Goal: Transaction & Acquisition: Purchase product/service

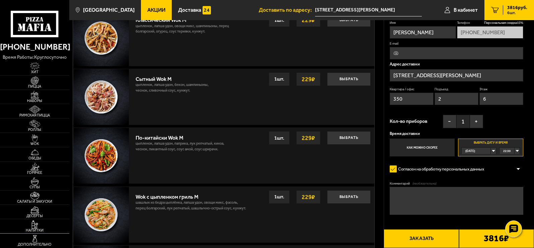
scroll to position [547, 0]
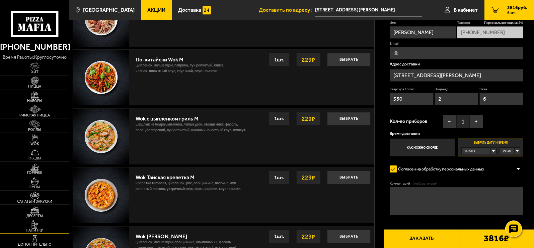
click at [43, 223] on img at bounding box center [34, 224] width 21 height 8
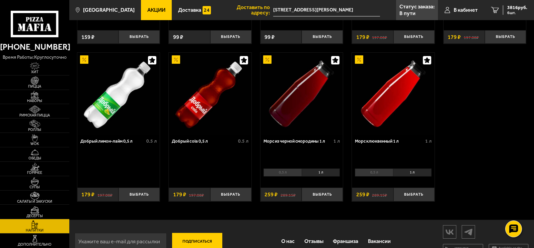
scroll to position [313, 0]
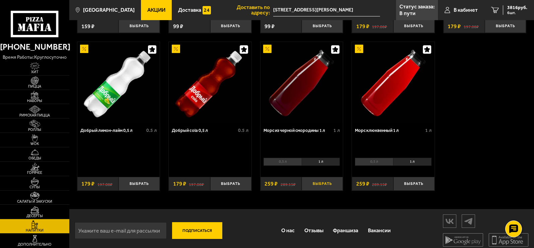
click at [319, 186] on button "Выбрать" at bounding box center [322, 184] width 41 height 14
click at [515, 8] on span "4075 руб." at bounding box center [518, 7] width 20 height 5
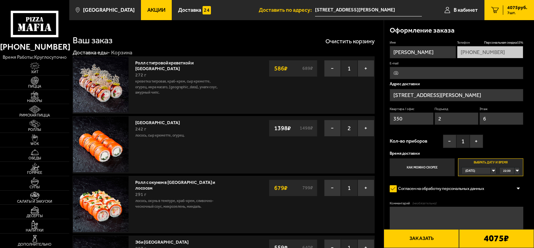
click at [428, 52] on input "[PERSON_NAME]" at bounding box center [423, 52] width 66 height 12
click at [464, 10] on span "В кабинет" at bounding box center [466, 9] width 24 height 5
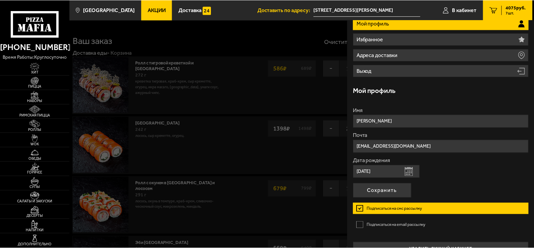
scroll to position [74, 0]
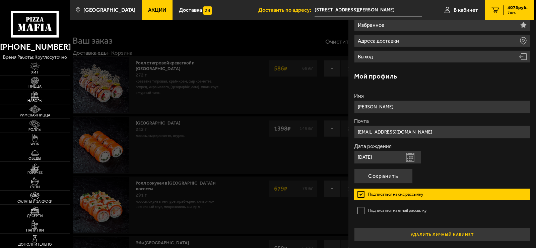
click at [430, 235] on button "удалить личный кабинет" at bounding box center [442, 233] width 177 height 13
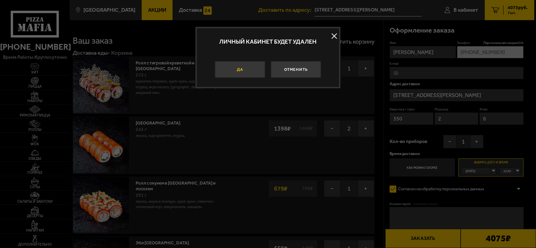
click at [248, 67] on button "Да" at bounding box center [240, 69] width 50 height 17
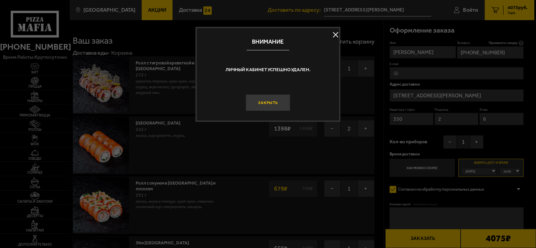
click at [280, 104] on button "Закрыть" at bounding box center [268, 102] width 45 height 17
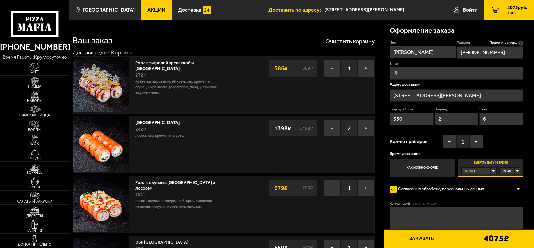
click at [517, 54] on input "[PHONE_NUMBER]" at bounding box center [490, 52] width 66 height 12
type input "[PHONE_NUMBER]"
click at [436, 53] on input "[PERSON_NAME]" at bounding box center [423, 52] width 66 height 12
type input "В"
type input "[PERSON_NAME]"
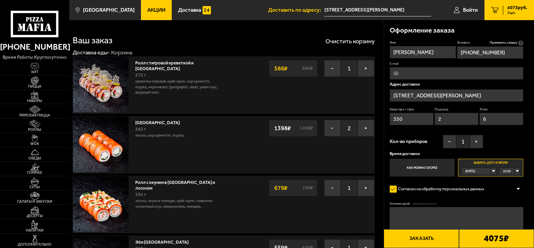
click at [473, 94] on input "[STREET_ADDRESS][PERSON_NAME]" at bounding box center [457, 95] width 134 height 12
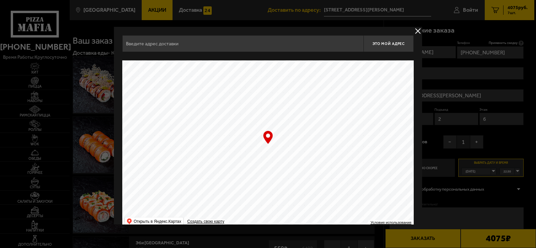
type input "[STREET_ADDRESS][PERSON_NAME]"
click at [419, 31] on button "delivery type" at bounding box center [418, 31] width 8 height 8
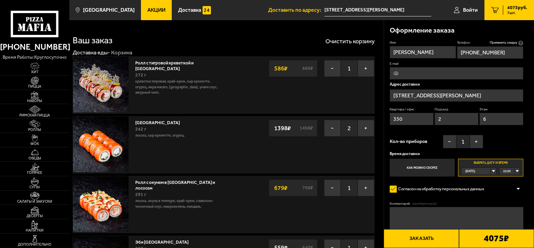
click at [414, 117] on input "350" at bounding box center [412, 119] width 44 height 12
type input "353"
click at [491, 118] on input "6" at bounding box center [502, 119] width 44 height 12
click at [477, 140] on button "+" at bounding box center [476, 141] width 13 height 13
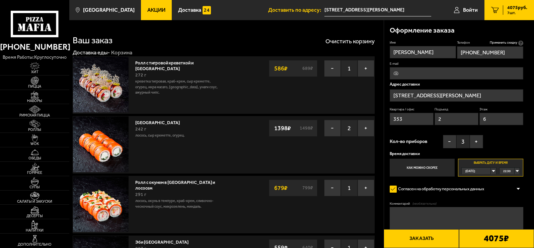
click at [516, 170] on div "22:30" at bounding box center [510, 170] width 20 height 6
click at [514, 198] on li "23:15" at bounding box center [510, 198] width 20 height 7
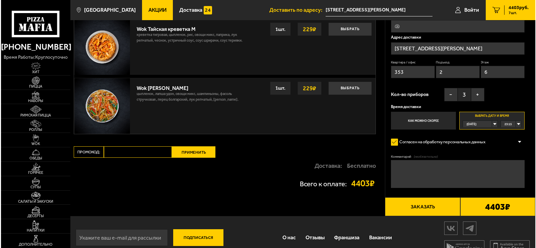
scroll to position [771, 0]
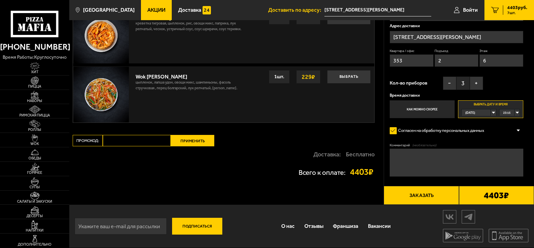
click at [432, 196] on button "Заказать" at bounding box center [421, 195] width 75 height 19
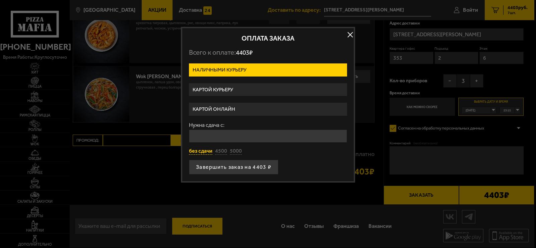
click at [198, 151] on button "без сдачи" at bounding box center [200, 150] width 23 height 7
type input "0"
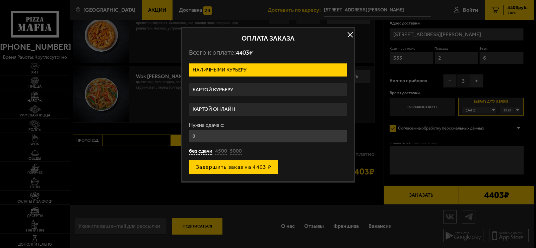
click at [230, 167] on button "Завершить заказ на 4403 ₽" at bounding box center [233, 166] width 89 height 15
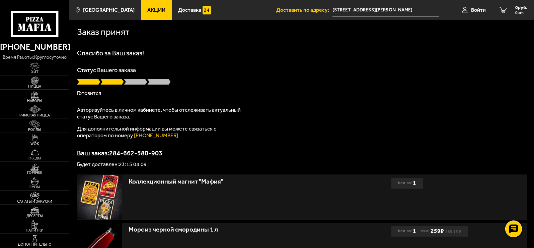
click at [37, 81] on img at bounding box center [34, 80] width 21 height 8
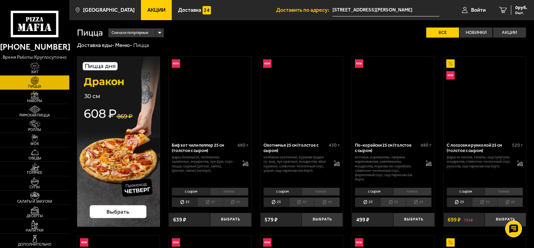
click at [37, 81] on img at bounding box center [34, 80] width 21 height 8
